Goal: Transaction & Acquisition: Obtain resource

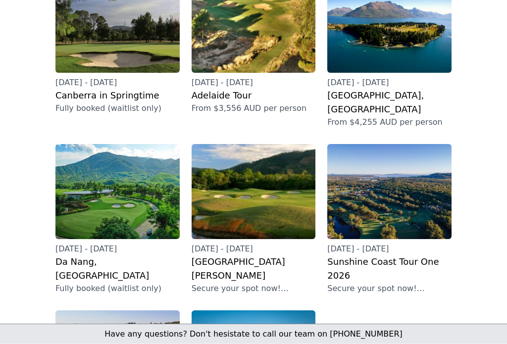
scroll to position [185, 0]
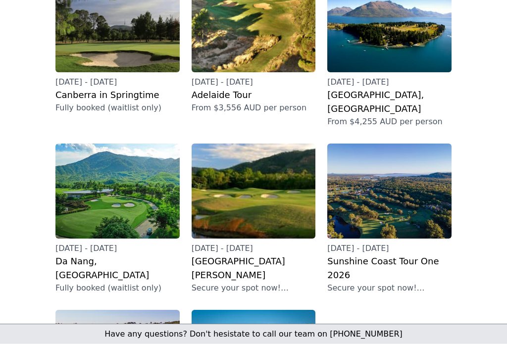
click at [97, 180] on img at bounding box center [117, 191] width 124 height 95
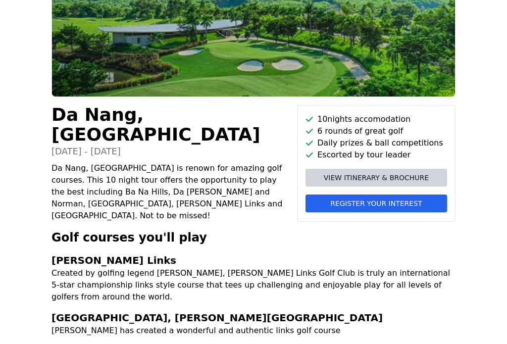
scroll to position [118, 0]
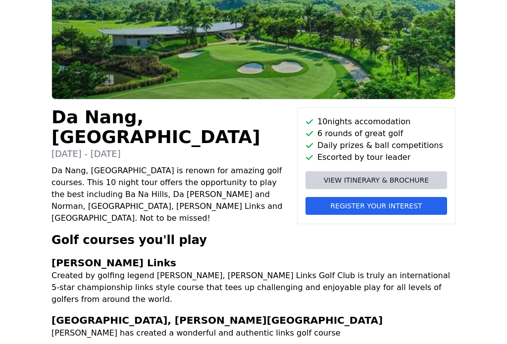
click at [429, 178] on link "View itinerary & brochure" at bounding box center [377, 180] width 142 height 18
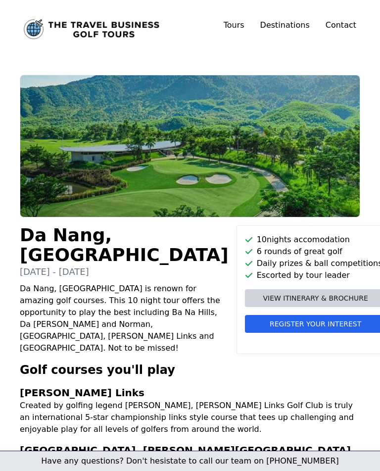
scroll to position [0, 0]
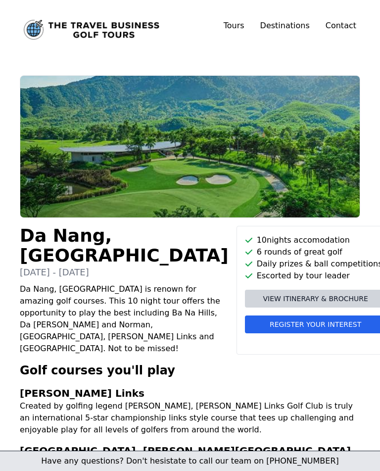
click at [307, 297] on span "View itinerary & brochure" at bounding box center [315, 299] width 105 height 10
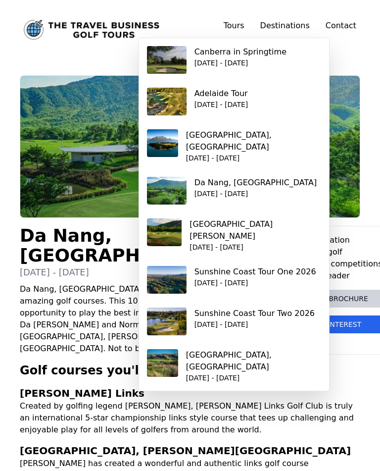
click at [242, 27] on link "Tours" at bounding box center [234, 25] width 21 height 9
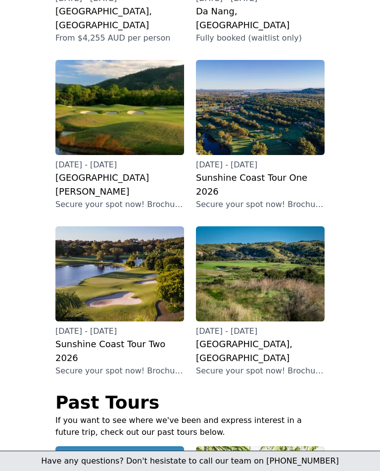
scroll to position [454, 0]
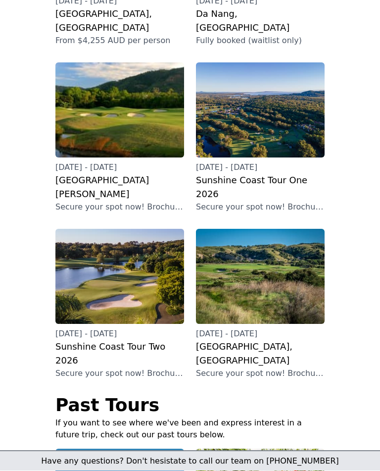
click at [308, 252] on img at bounding box center [260, 276] width 129 height 95
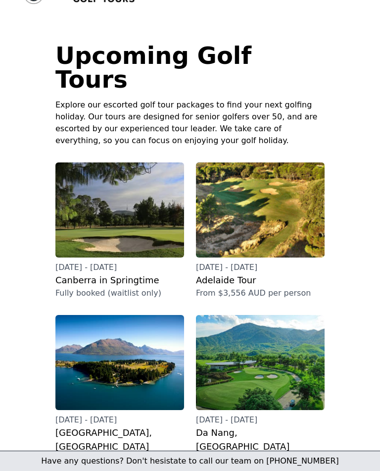
scroll to position [0, 0]
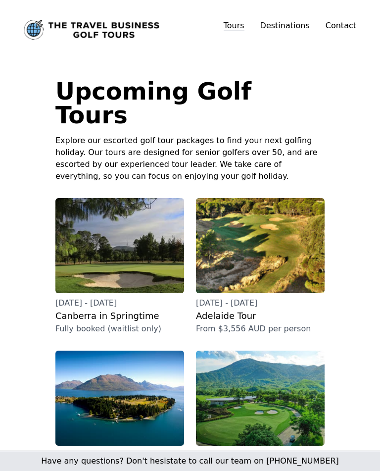
click at [297, 344] on img at bounding box center [260, 398] width 129 height 95
